Goal: Find specific page/section

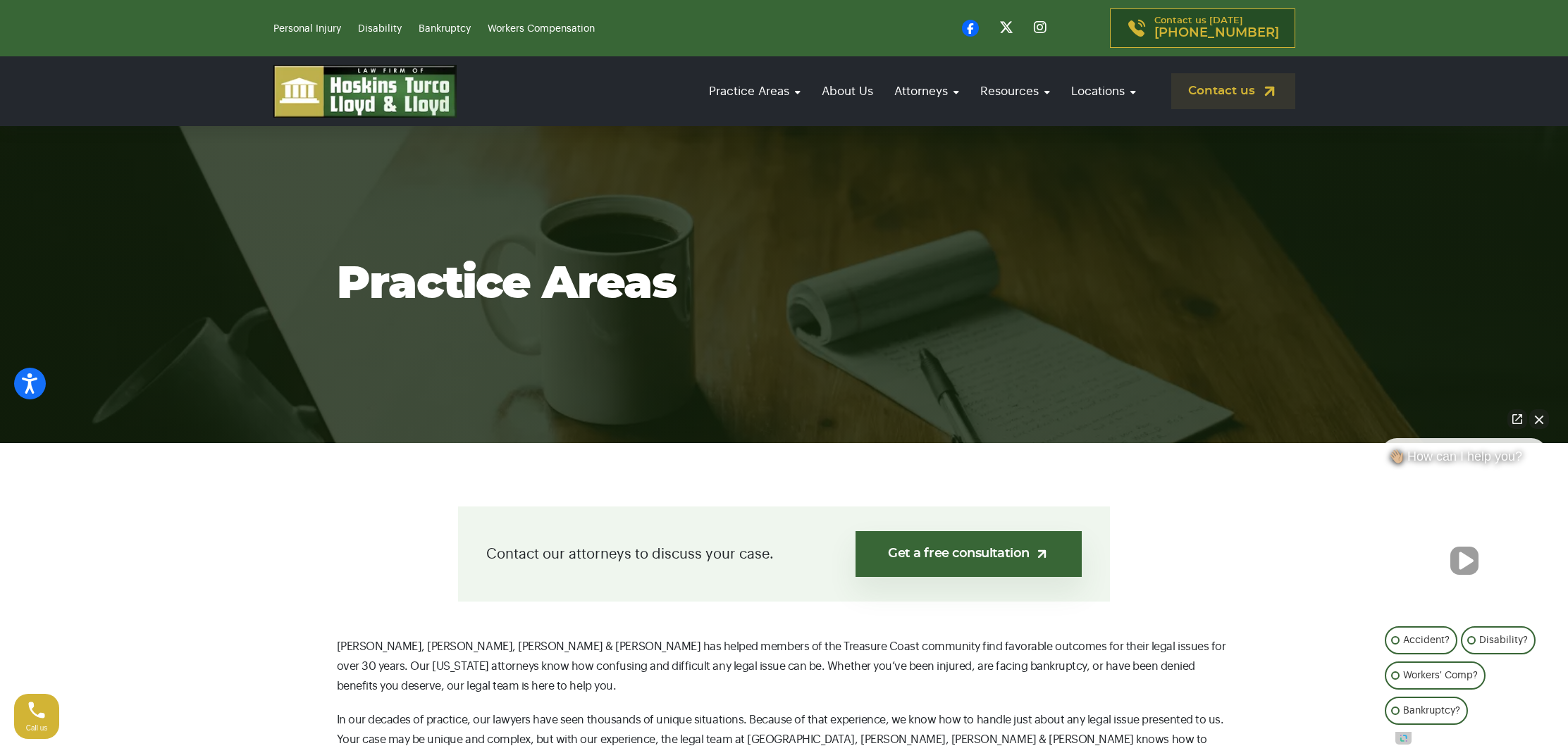
scroll to position [1, 0]
click at [983, 552] on link "Get a free consultation" at bounding box center [969, 553] width 226 height 45
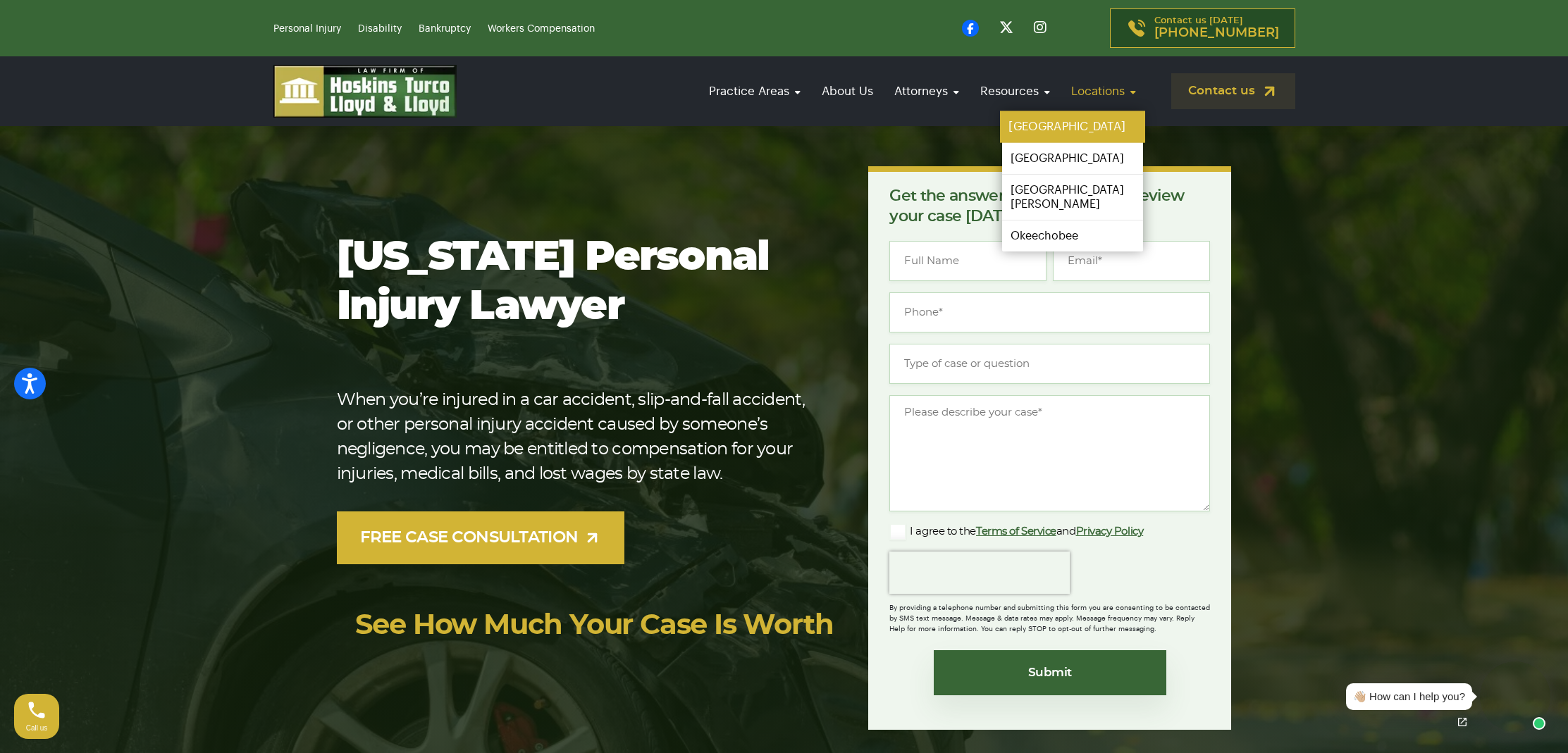
click at [1059, 125] on link "[GEOGRAPHIC_DATA]" at bounding box center [1073, 127] width 145 height 31
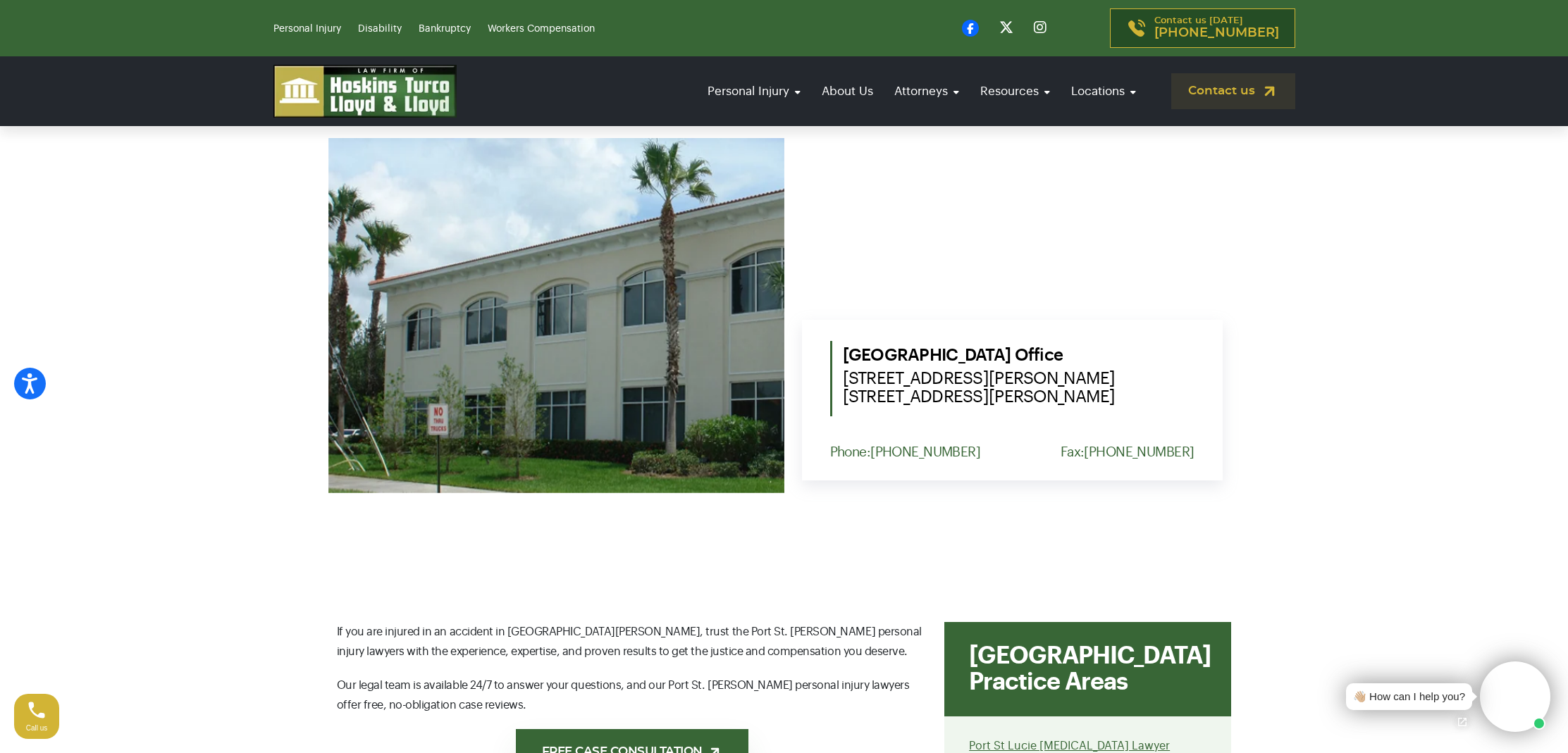
scroll to position [577, 0]
